Goal: Information Seeking & Learning: Find contact information

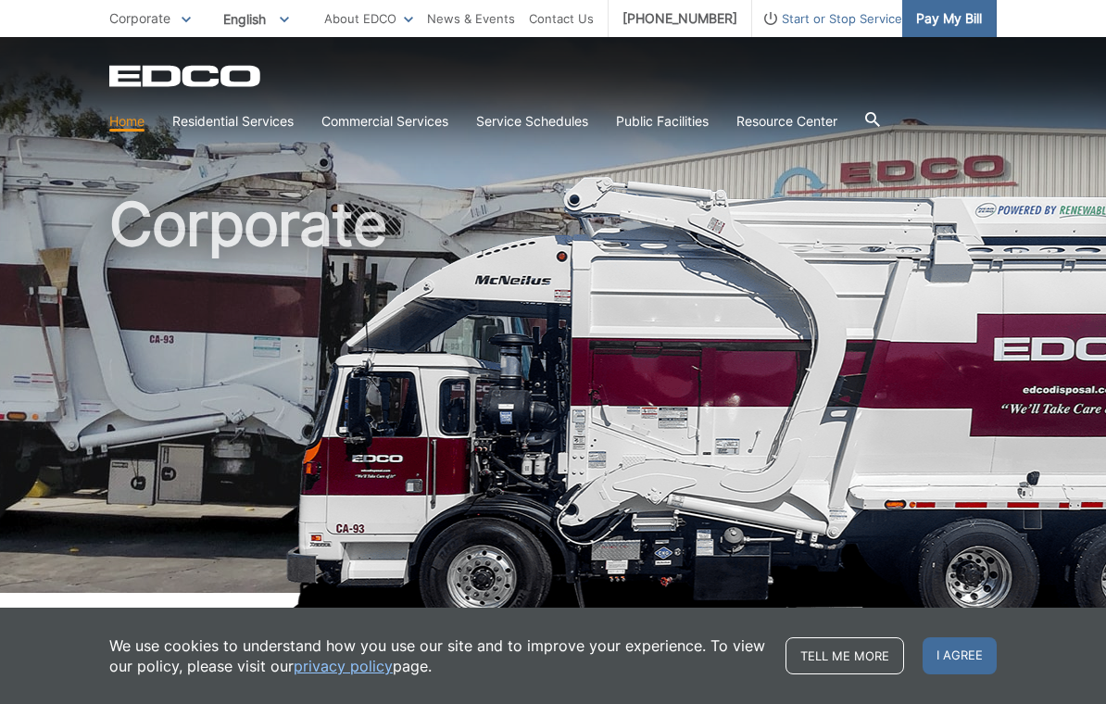
click at [950, 27] on span "Pay My Bill" at bounding box center [949, 18] width 66 height 20
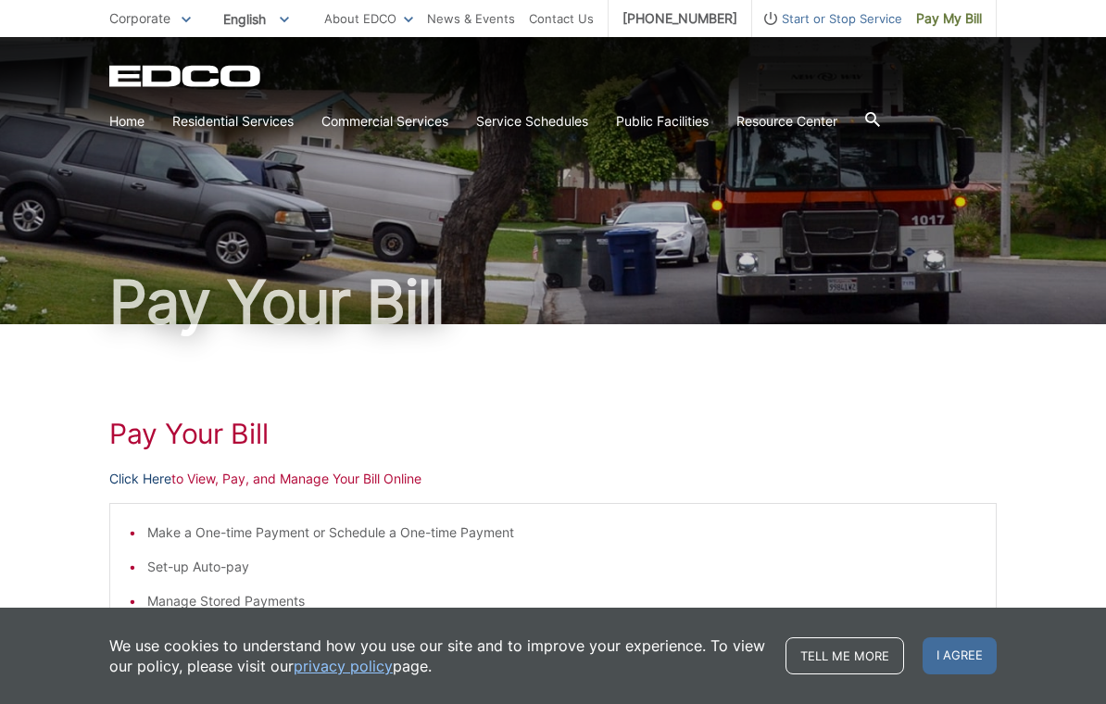
click at [133, 482] on link "Click Here" at bounding box center [140, 479] width 62 height 20
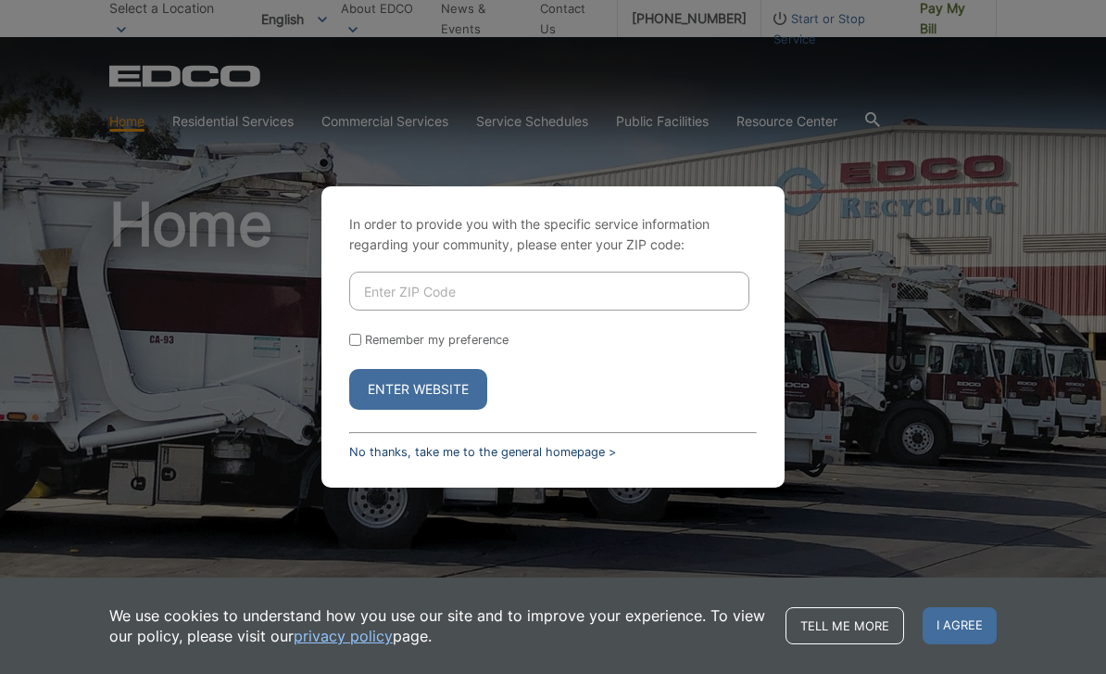
click at [371, 459] on link "No thanks, take me to the general homepage >" at bounding box center [482, 452] width 267 height 14
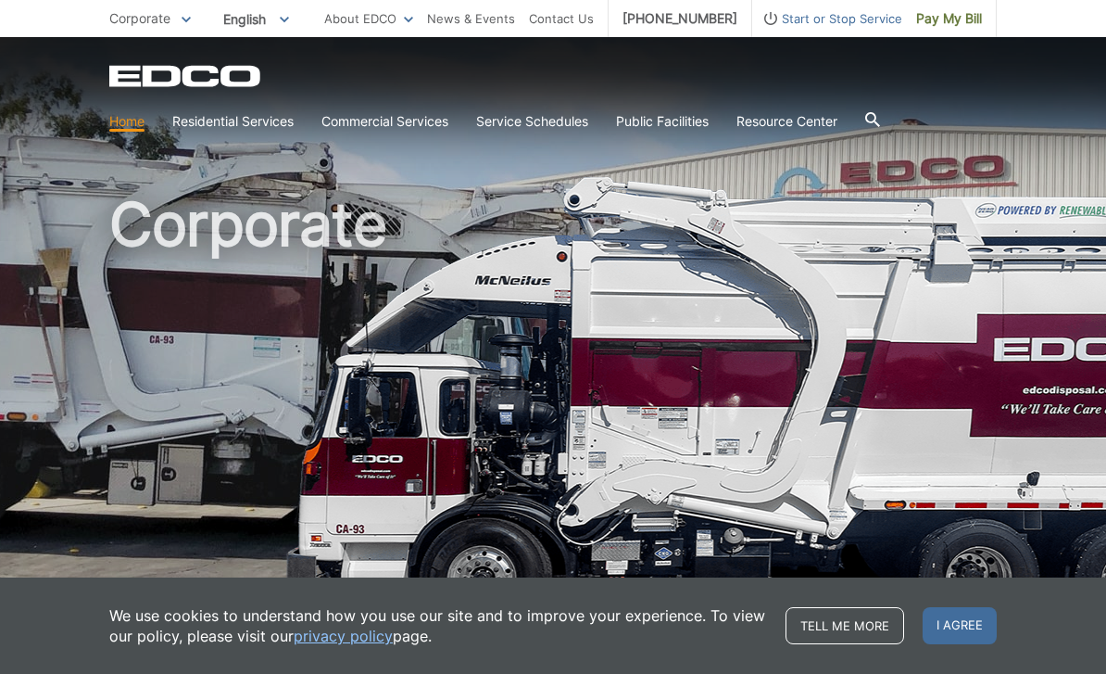
scroll to position [37, 0]
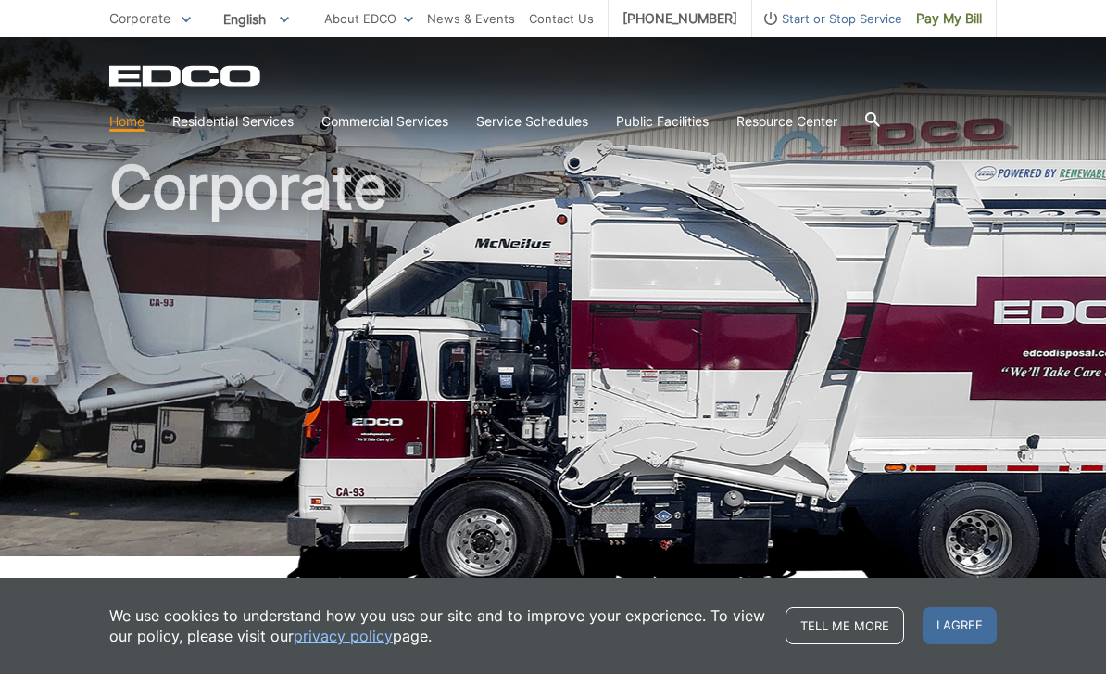
click at [879, 109] on div at bounding box center [873, 121] width 15 height 35
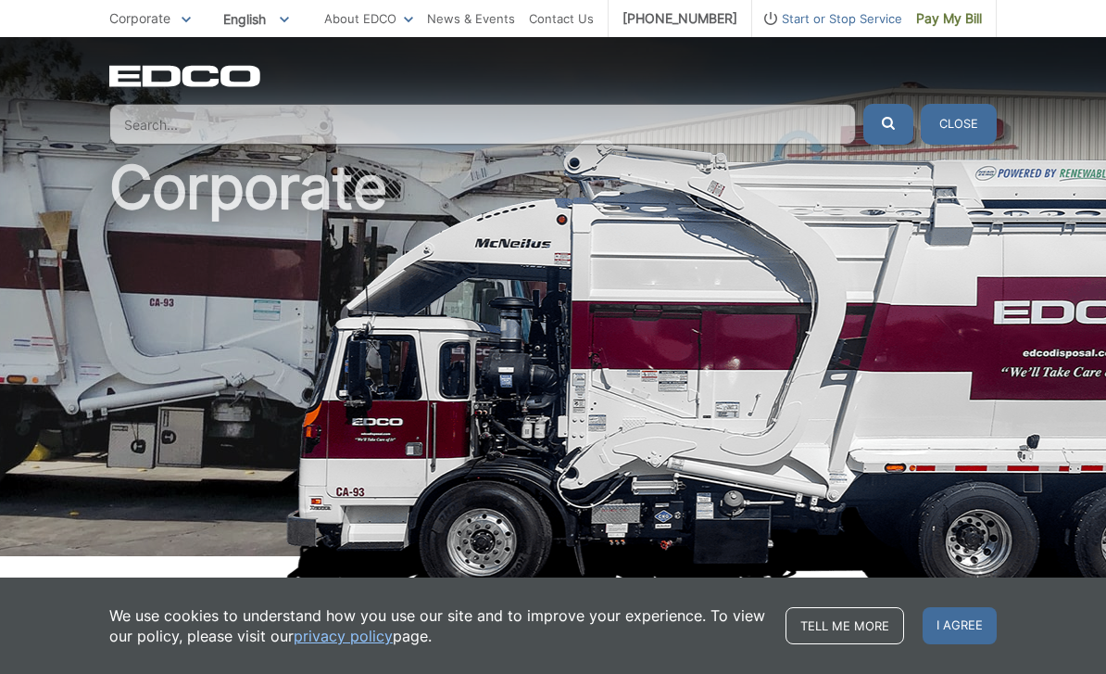
click at [179, 124] on input "Search" at bounding box center [482, 124] width 747 height 41
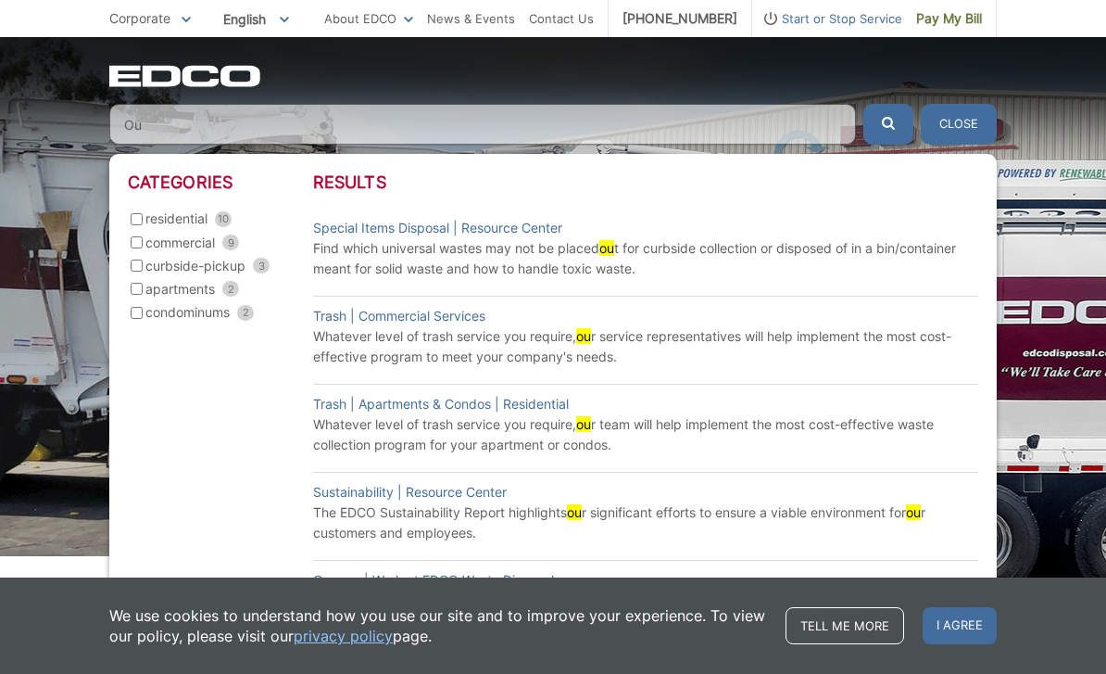
type input "O"
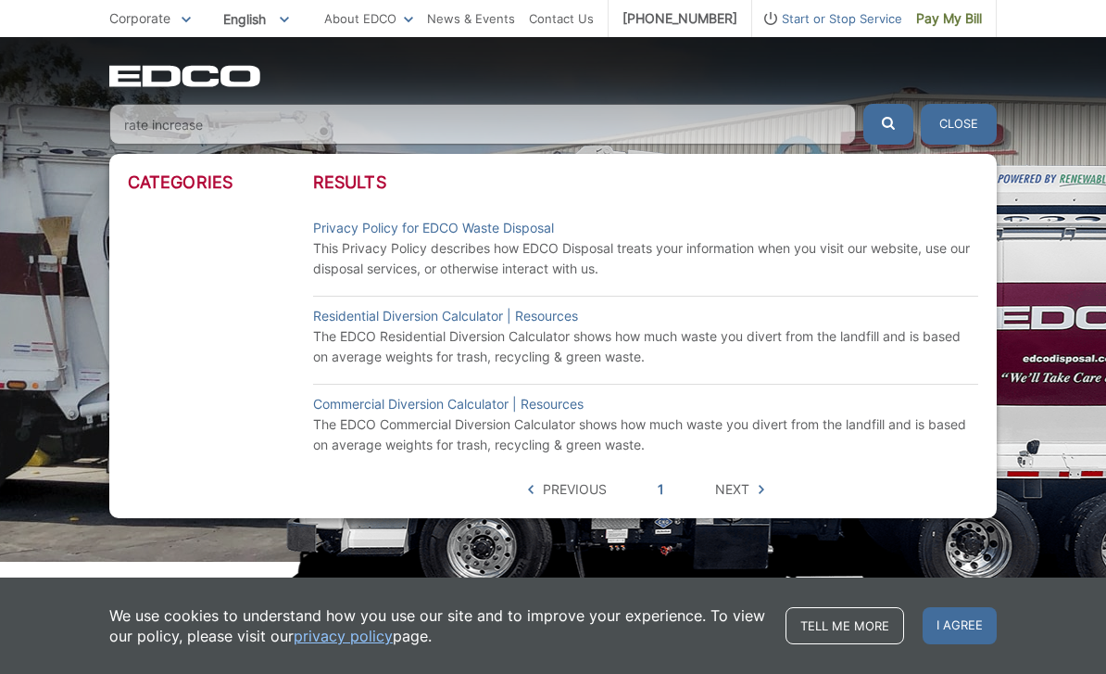
scroll to position [0, 0]
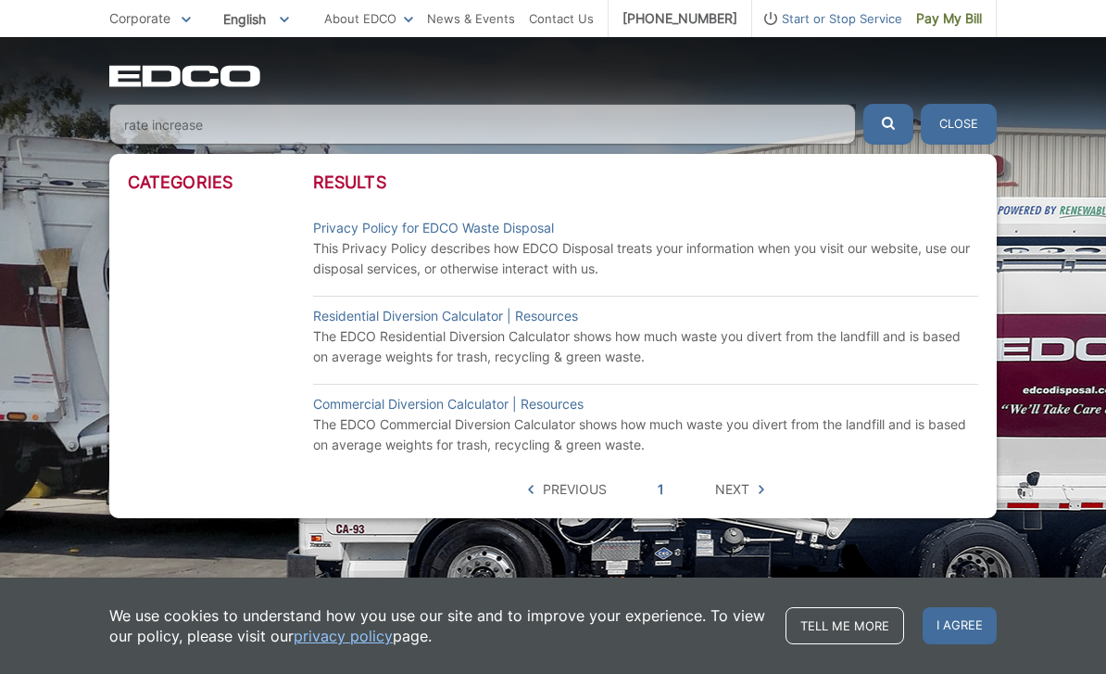
type input "rate increase"
click at [877, 128] on button "submit" at bounding box center [889, 124] width 50 height 41
click at [893, 126] on icon "submit" at bounding box center [888, 123] width 13 height 13
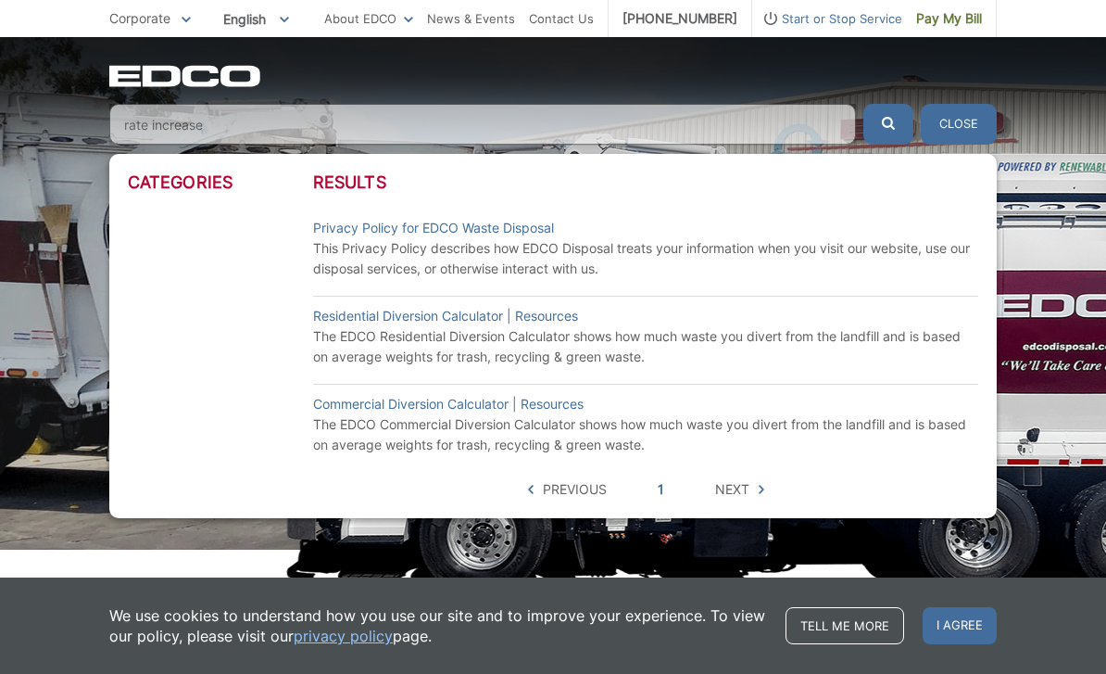
click at [955, 122] on button "Close" at bounding box center [959, 124] width 76 height 41
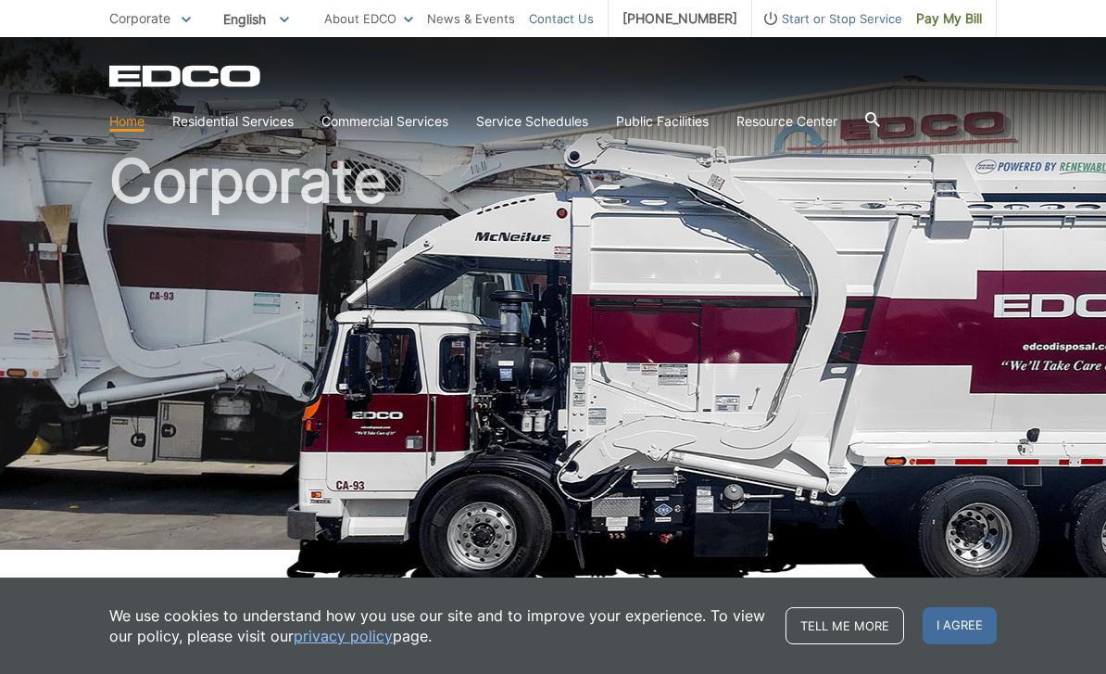
click at [580, 28] on link "Contact Us" at bounding box center [561, 18] width 65 height 20
